Goal: Task Accomplishment & Management: Manage account settings

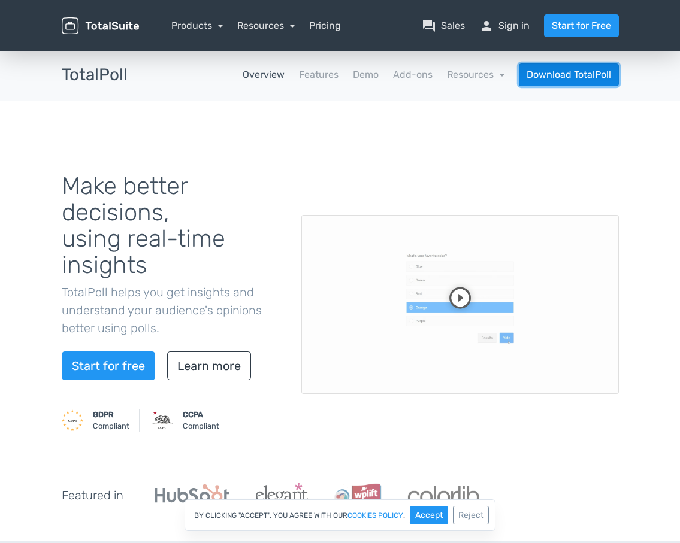
click at [539, 79] on link "Download TotalPoll" at bounding box center [568, 74] width 100 height 23
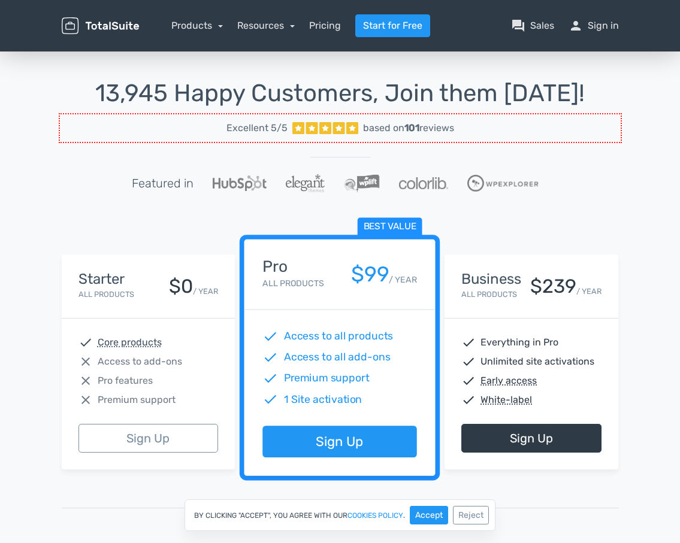
click at [17, 542] on icon "button" at bounding box center [11, 551] width 12 height 12
click at [599, 30] on link "person Sign in" at bounding box center [593, 26] width 50 height 14
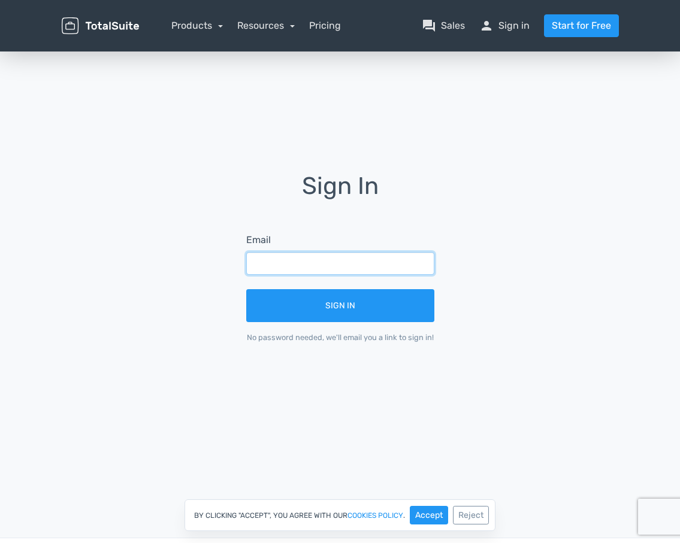
click at [304, 260] on input "text" at bounding box center [340, 263] width 188 height 23
type input "[EMAIL_ADDRESS][DOMAIN_NAME]"
click at [246, 289] on button "Sign In" at bounding box center [340, 305] width 188 height 33
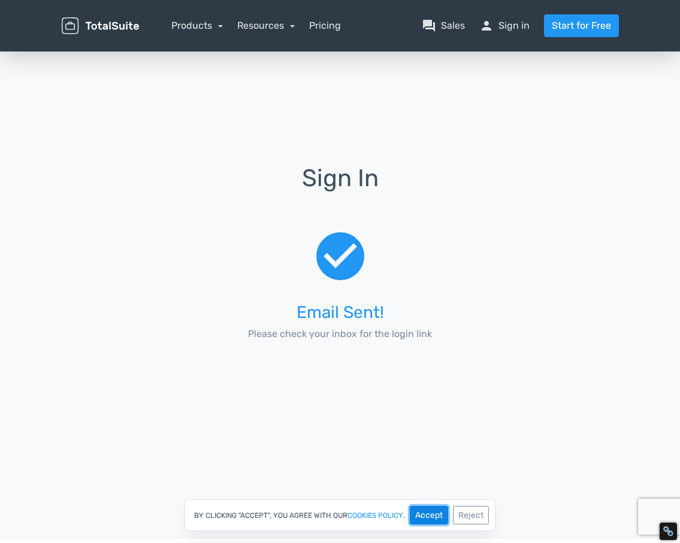
click at [429, 515] on button "Accept" at bounding box center [428, 515] width 38 height 19
